Goal: Contribute content

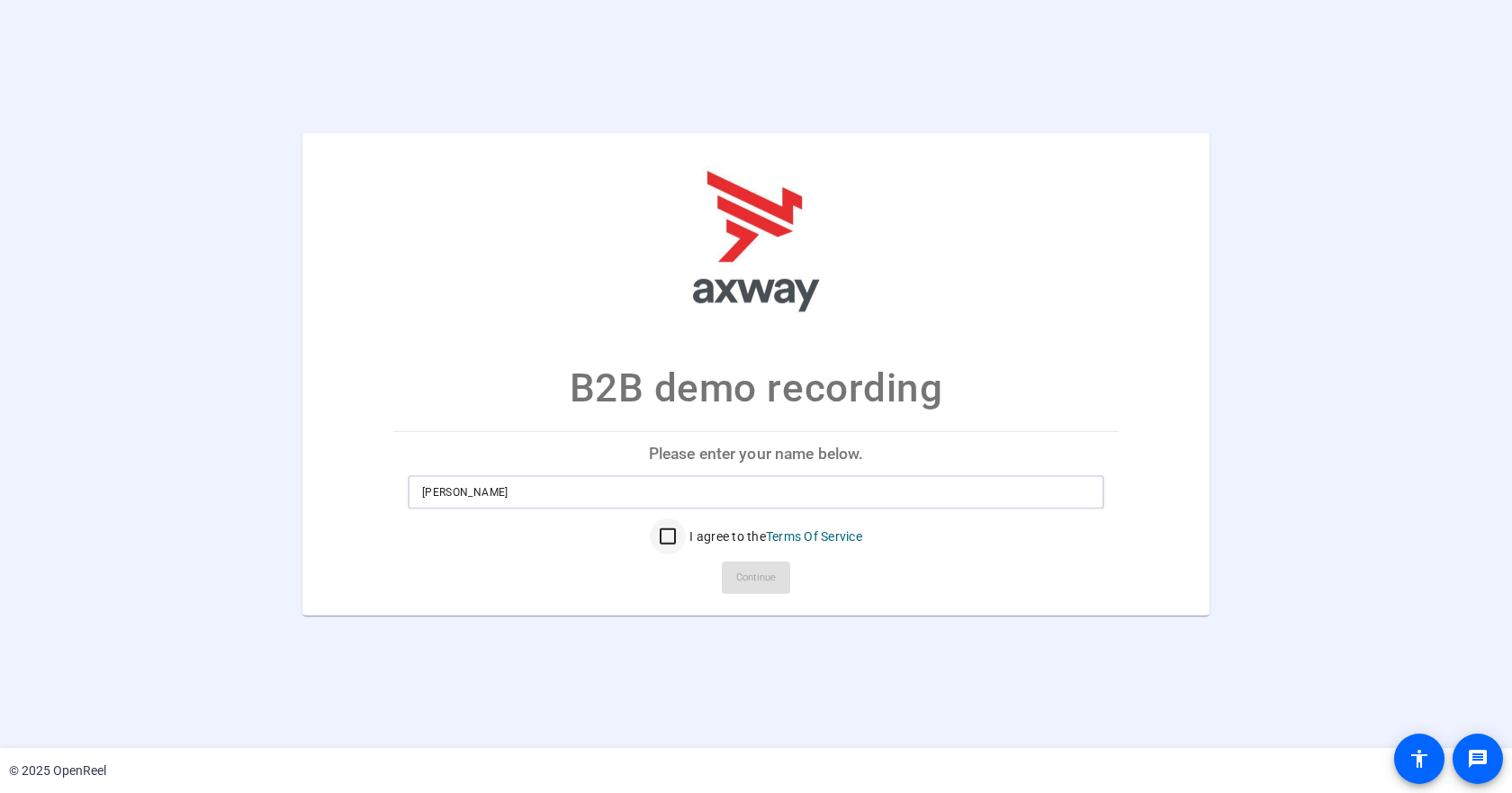
type input "[PERSON_NAME]"
click at [664, 539] on input "I agree to the Terms Of Service" at bounding box center [668, 537] width 36 height 36
checkbox input "true"
click at [746, 578] on span "Continue" at bounding box center [756, 578] width 40 height 27
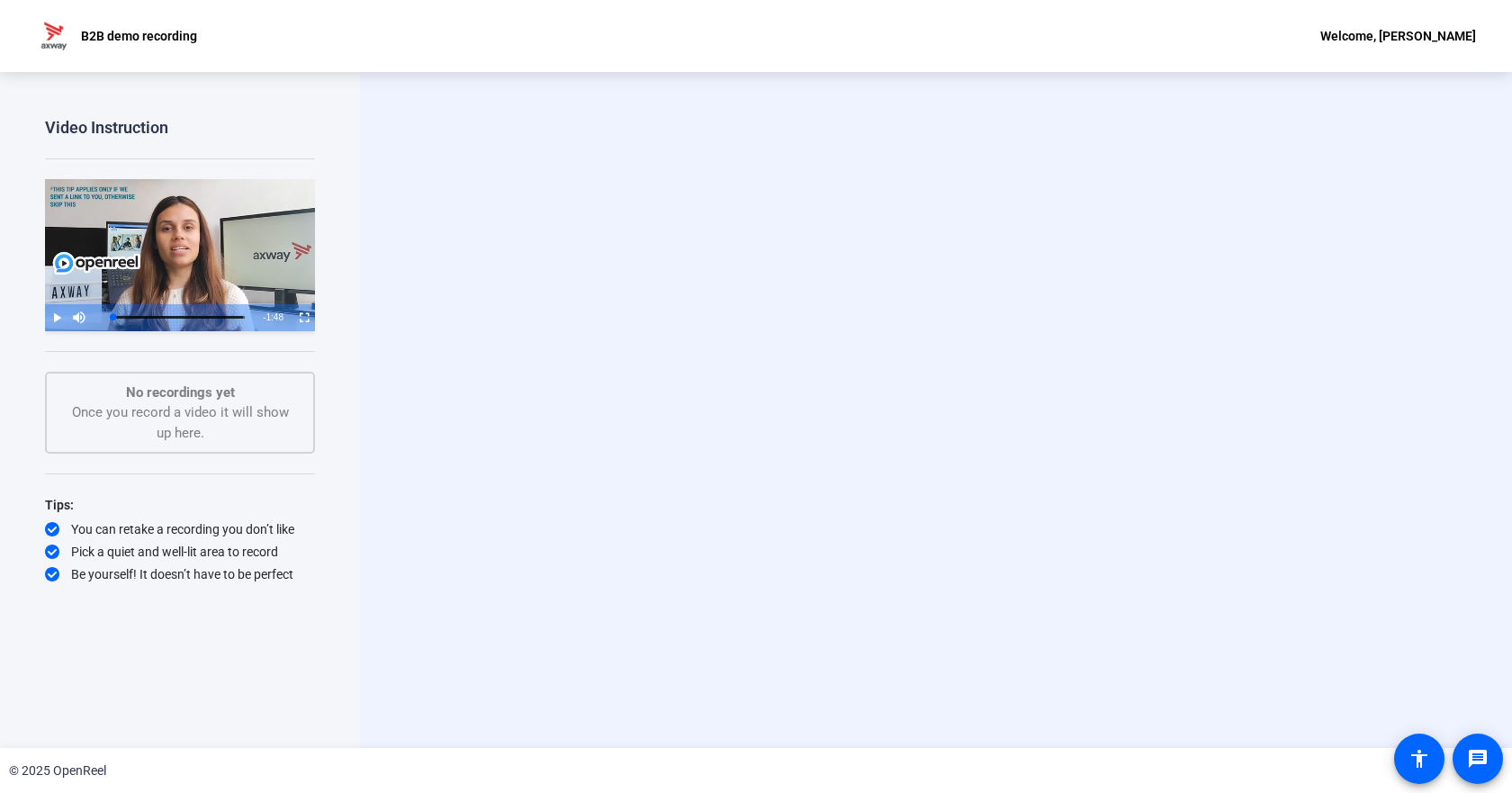
click at [443, 379] on div "Start Recording person Hide Overlay flip Flip Camera Camera" at bounding box center [936, 410] width 1153 height 676
click at [202, 440] on div "No recordings yet Once you record a video it will show up here." at bounding box center [180, 413] width 231 height 61
click at [201, 423] on div "No recordings yet Once you record a video it will show up here." at bounding box center [180, 413] width 231 height 61
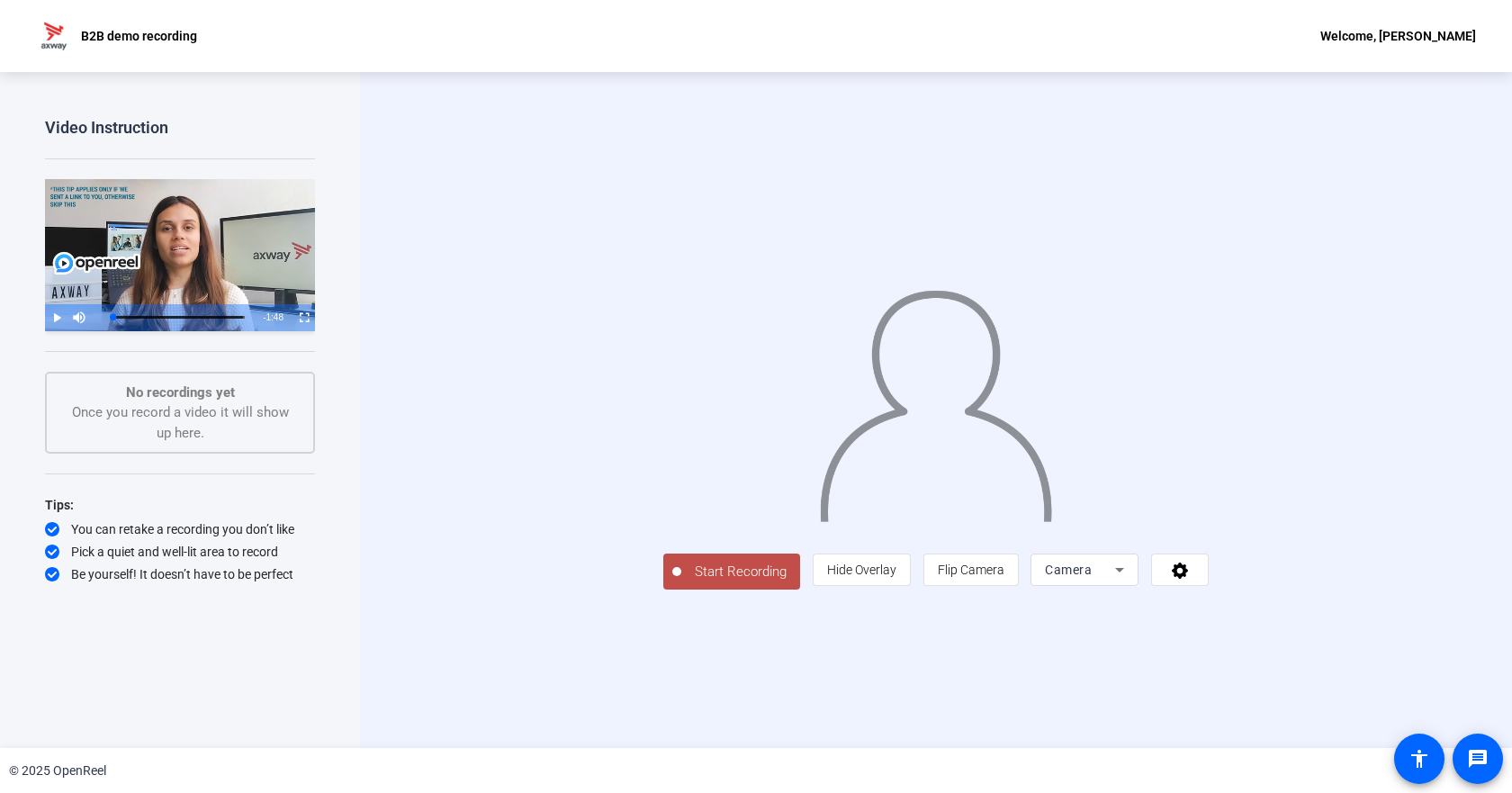
click at [1092, 577] on span "Camera" at bounding box center [1068, 569] width 47 height 14
click at [1275, 602] on span "Screen" at bounding box center [1272, 600] width 34 height 22
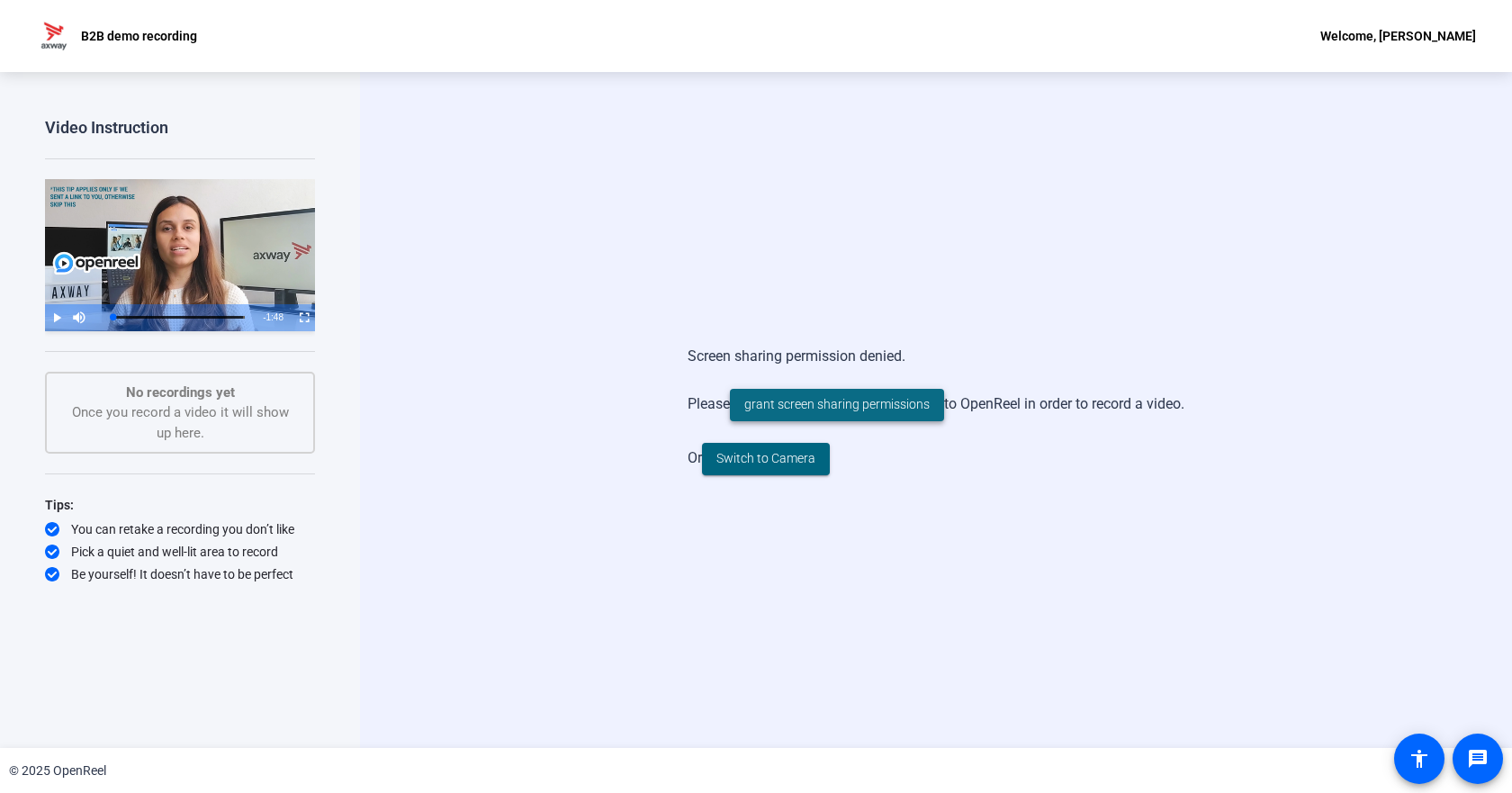
click at [804, 411] on span "grant screen sharing permissions" at bounding box center [837, 404] width 185 height 19
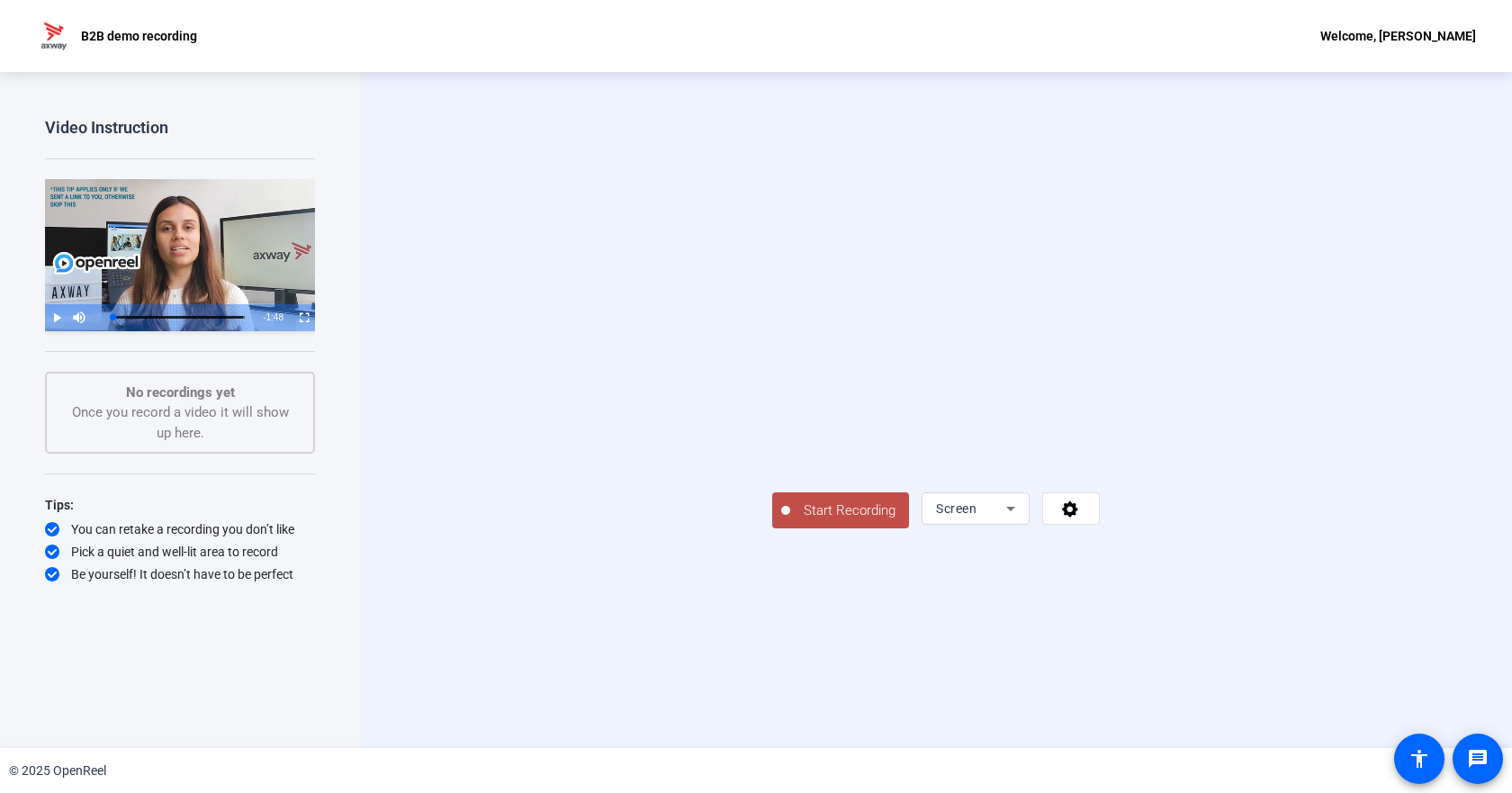
click at [1007, 519] on div "Screen" at bounding box center [971, 508] width 71 height 22
click at [1293, 633] on span "Screen And Camera" at bounding box center [1301, 646] width 93 height 43
drag, startPoint x: 1338, startPoint y: 612, endPoint x: 1291, endPoint y: 586, distance: 53.7
click at [1091, 466] on video at bounding box center [1024, 428] width 135 height 75
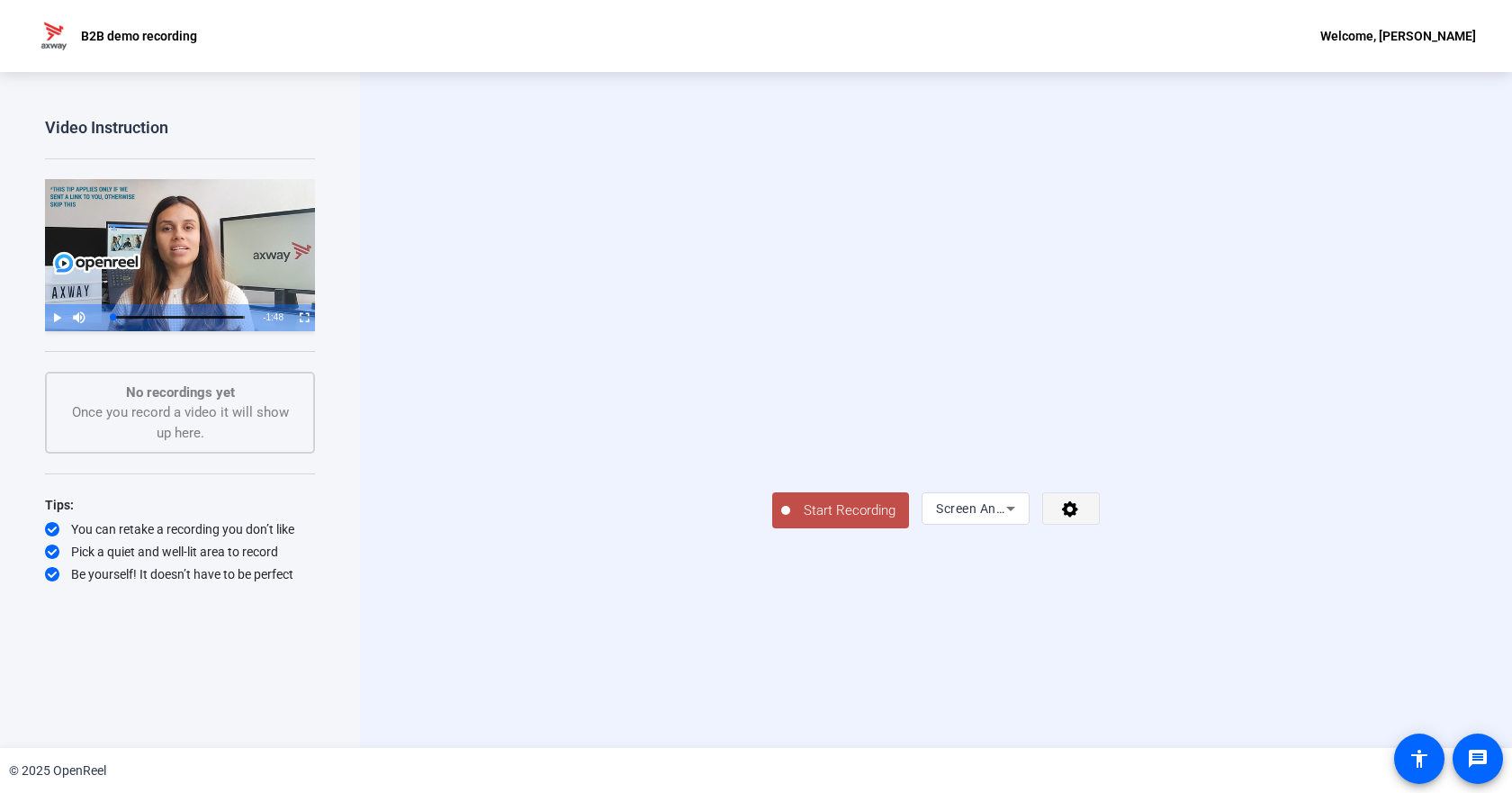
click at [1078, 518] on icon at bounding box center [1070, 509] width 16 height 16
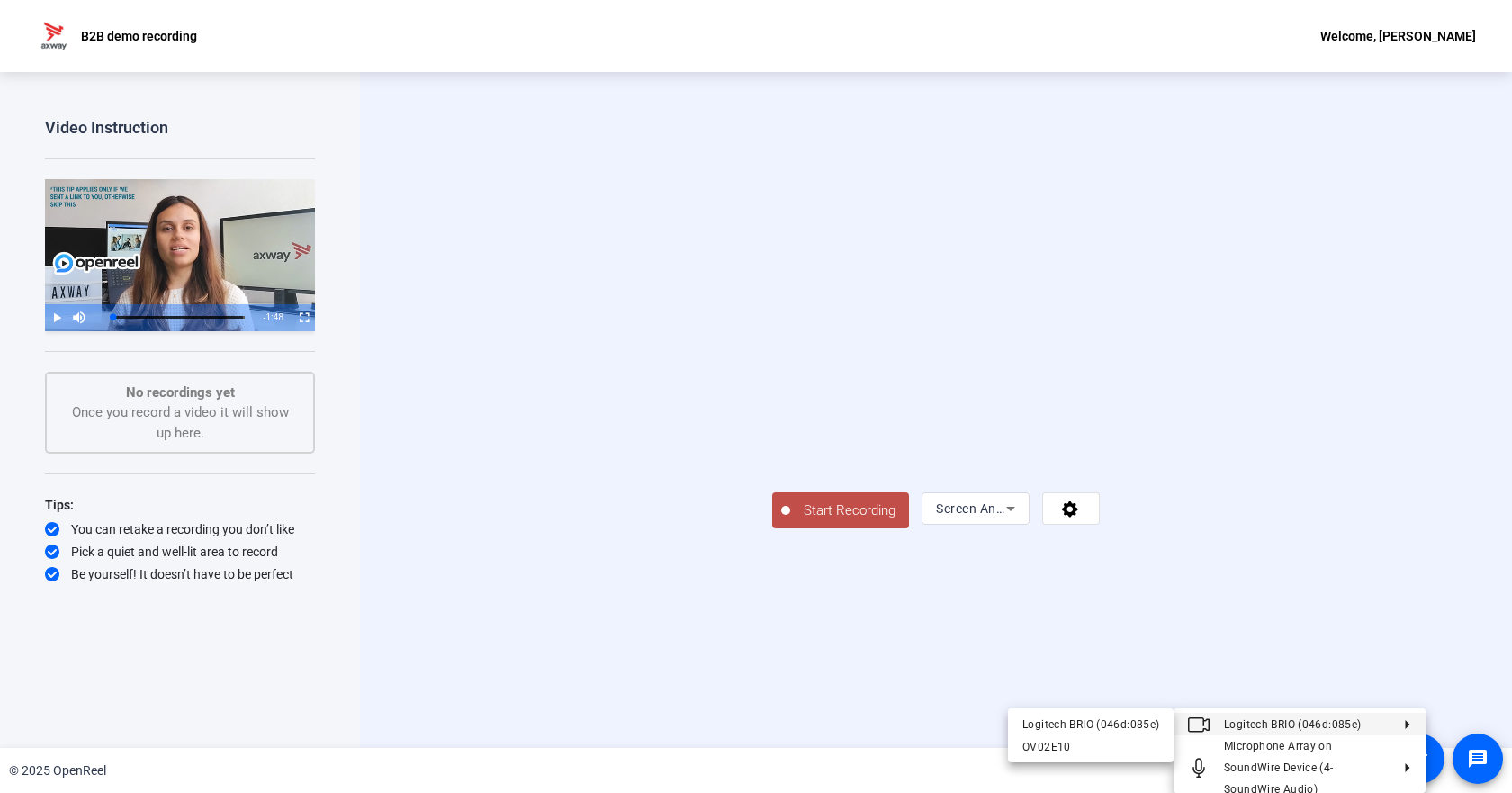
click at [1329, 693] on div at bounding box center [756, 396] width 1512 height 793
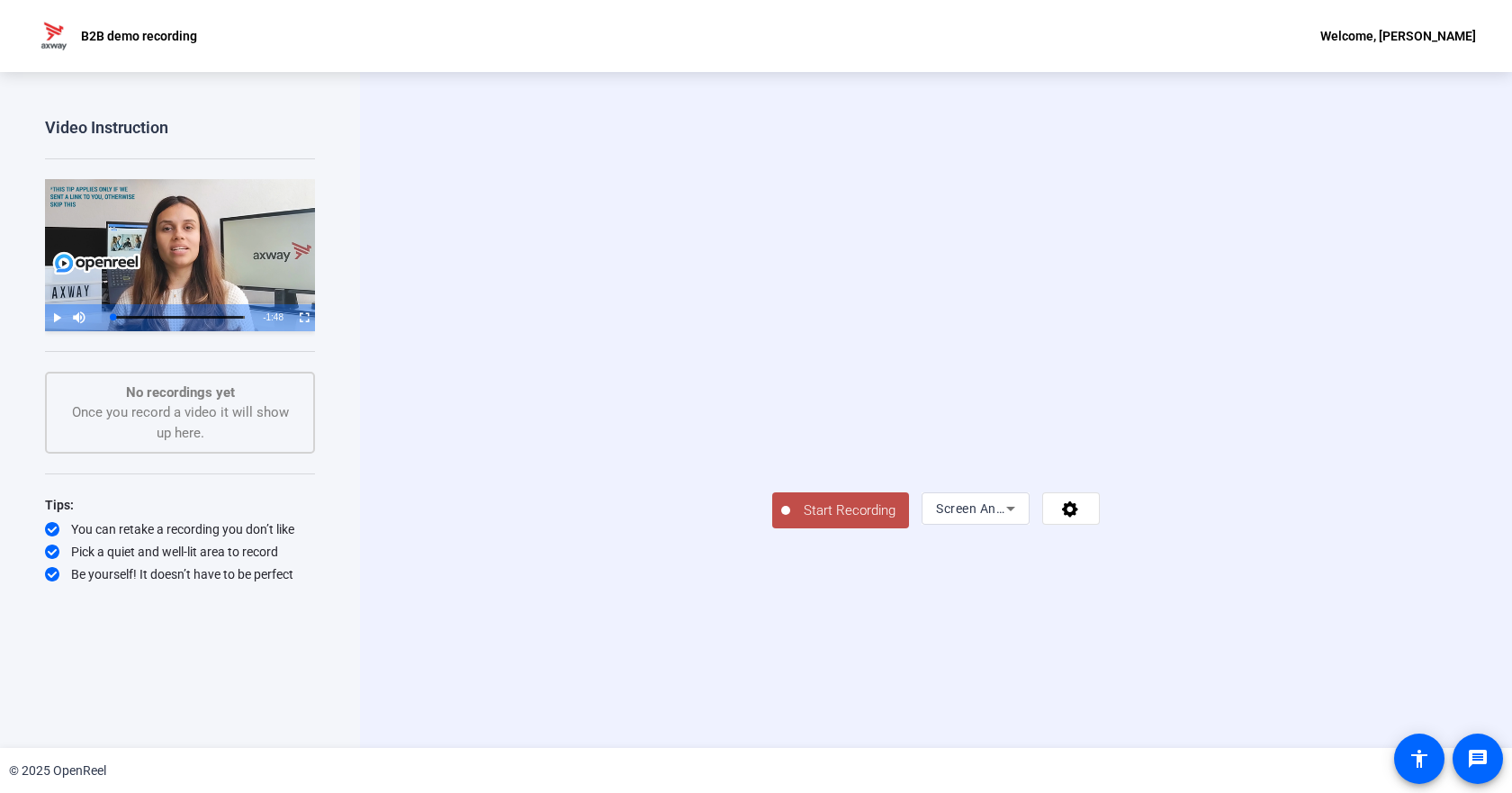
click at [1022, 519] on icon at bounding box center [1011, 508] width 22 height 22
click at [1329, 693] on div at bounding box center [756, 396] width 1512 height 793
click at [1054, 516] on span "Screen And Camera" at bounding box center [995, 508] width 118 height 14
click at [1277, 607] on span "Screen" at bounding box center [1272, 600] width 34 height 22
click at [204, 414] on div "No recordings yet Once you record a video it will show up here." at bounding box center [180, 413] width 231 height 61
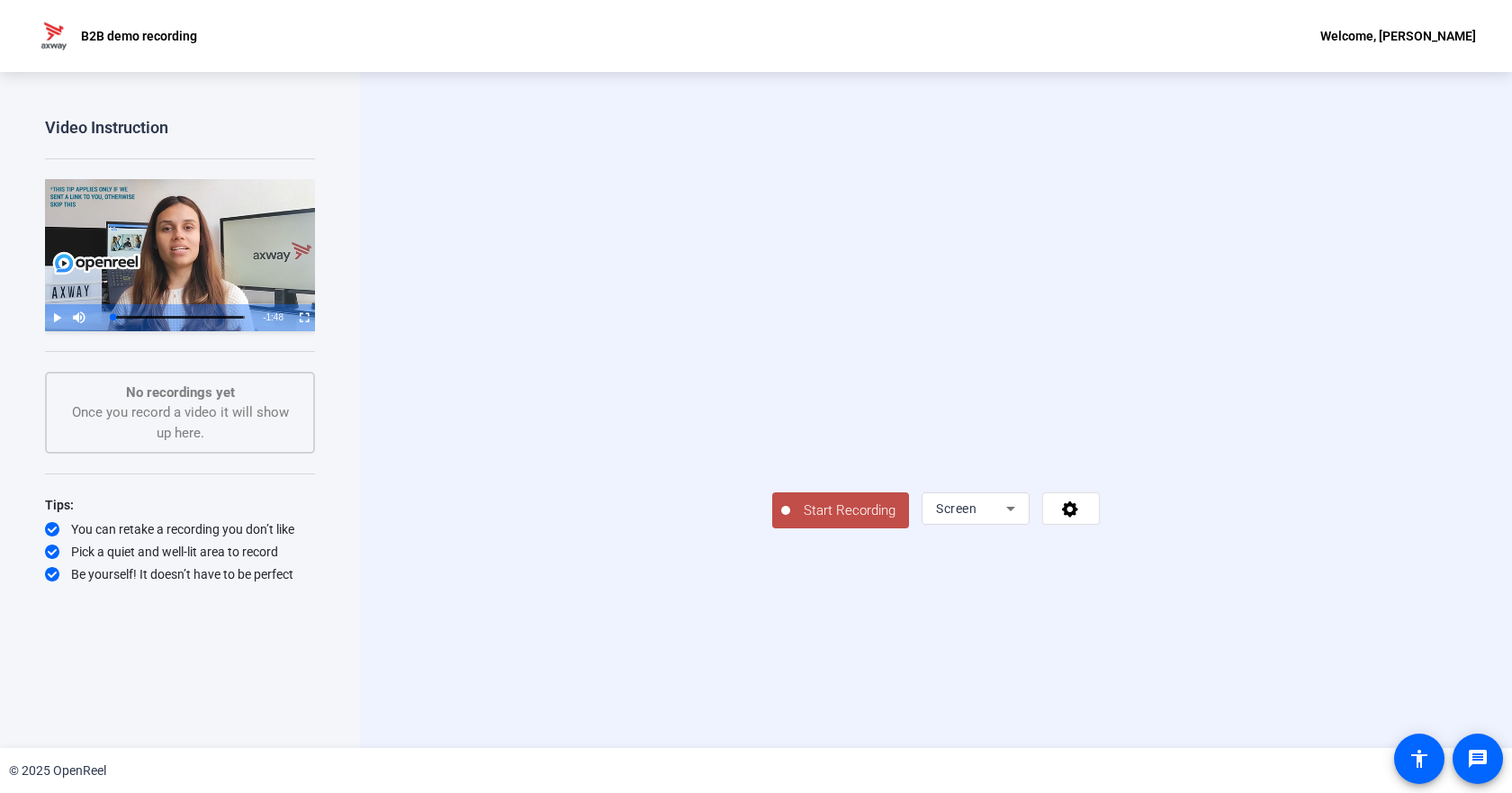
click at [1007, 519] on div "Screen" at bounding box center [971, 508] width 71 height 22
